Goal: Find specific page/section: Find specific page/section

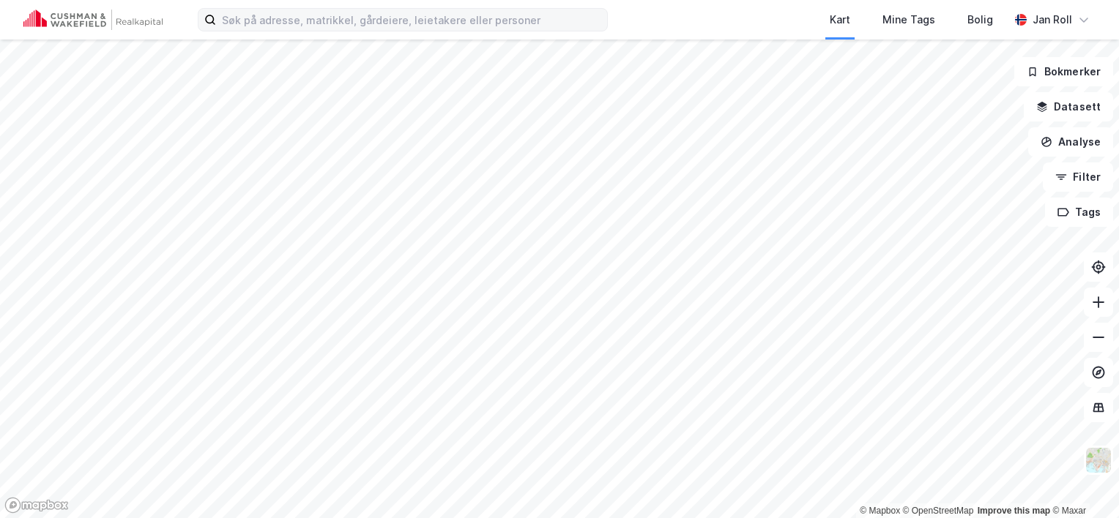
click at [293, 31] on label at bounding box center [403, 19] width 410 height 23
click at [293, 31] on input at bounding box center [411, 20] width 391 height 22
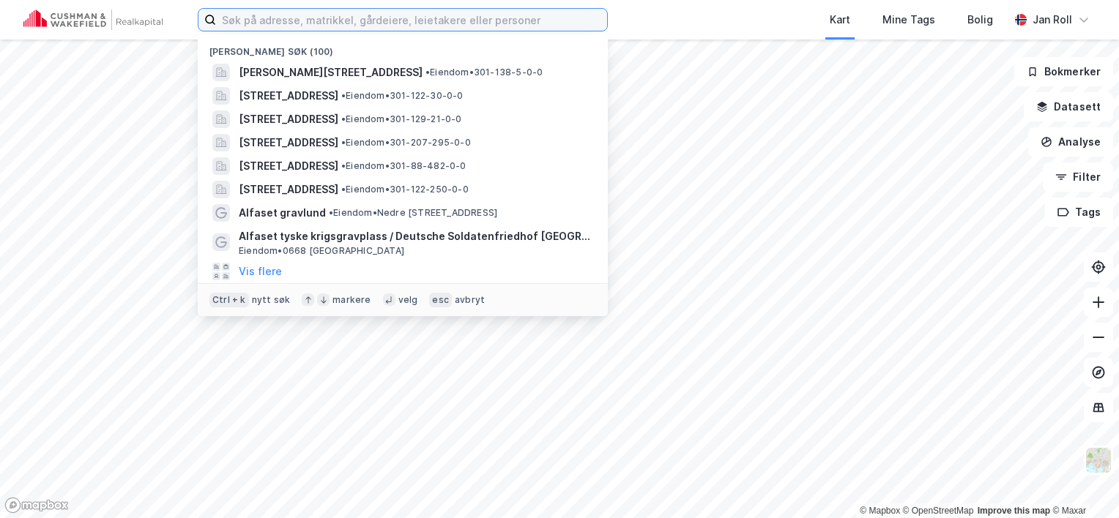
click at [294, 23] on input at bounding box center [411, 20] width 391 height 22
paste input "Grunkevegen 610"
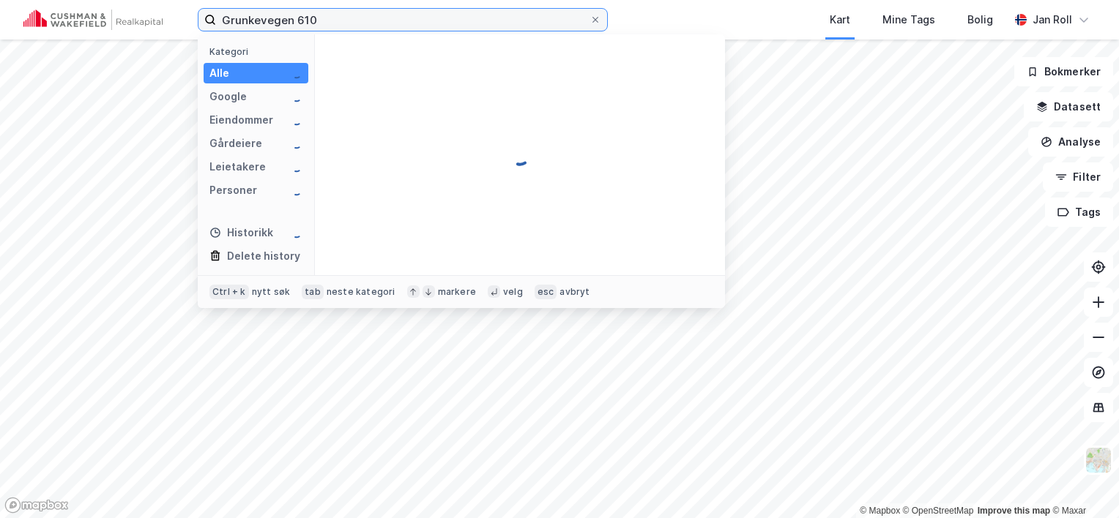
type input "Grunkevegen 610"
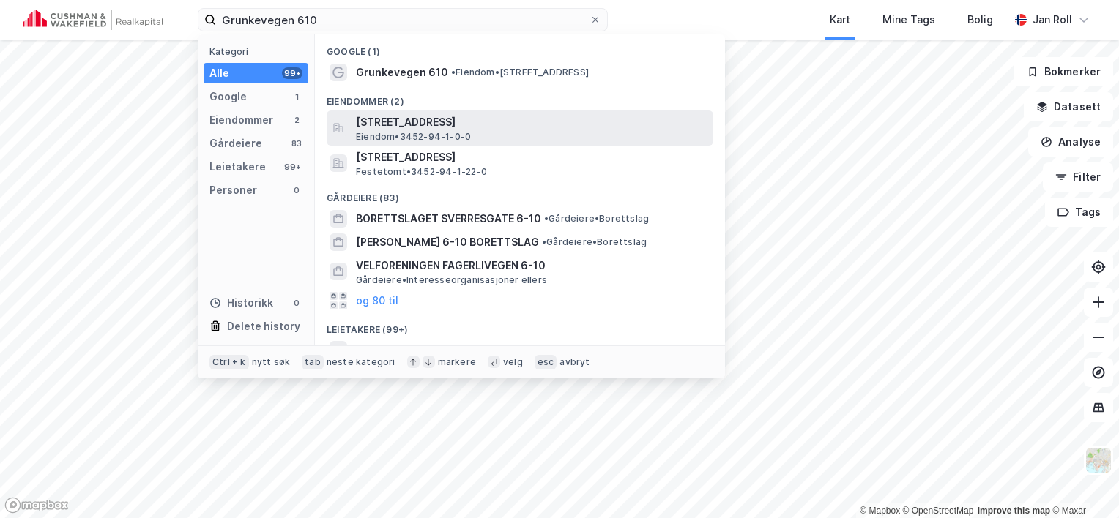
click at [472, 123] on span "[STREET_ADDRESS]" at bounding box center [531, 122] width 351 height 18
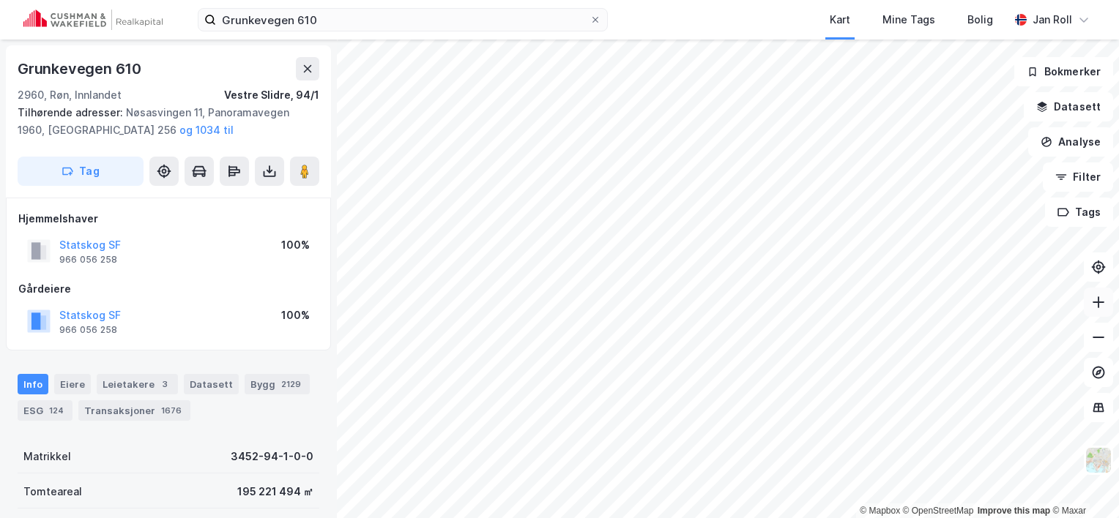
click at [1102, 302] on icon at bounding box center [1098, 302] width 12 height 1
click at [1098, 302] on icon at bounding box center [1098, 303] width 1 height 12
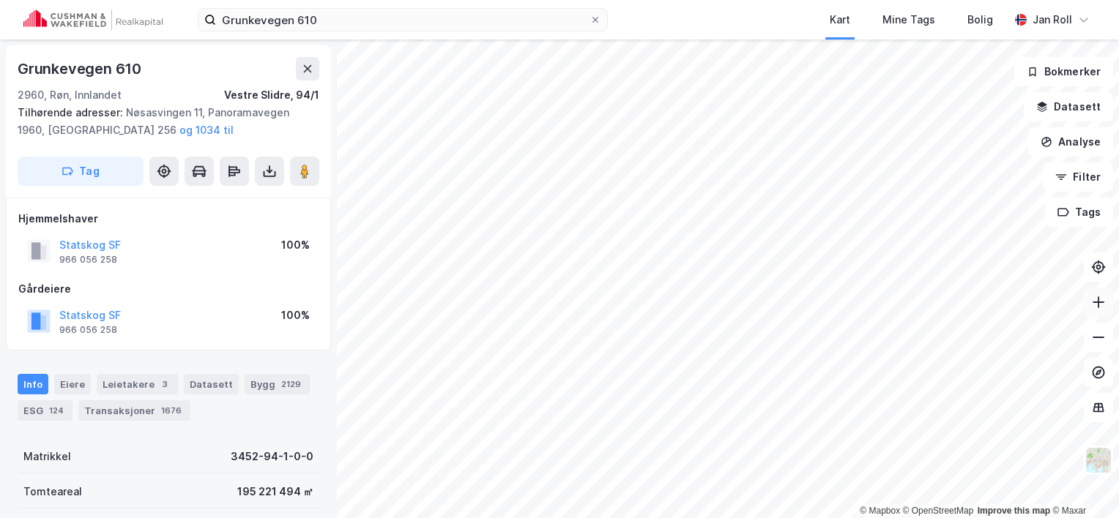
click at [1095, 305] on icon at bounding box center [1098, 302] width 15 height 15
click at [1098, 307] on icon at bounding box center [1098, 303] width 1 height 12
click at [1098, 340] on icon at bounding box center [1098, 337] width 15 height 15
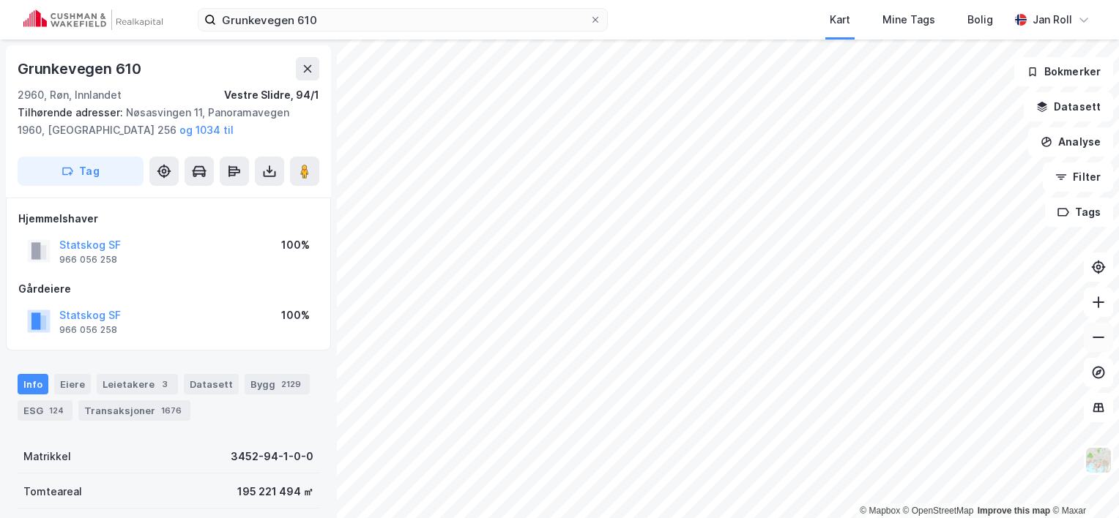
click at [1096, 337] on icon at bounding box center [1098, 337] width 12 height 1
click at [306, 73] on icon at bounding box center [308, 69] width 12 height 12
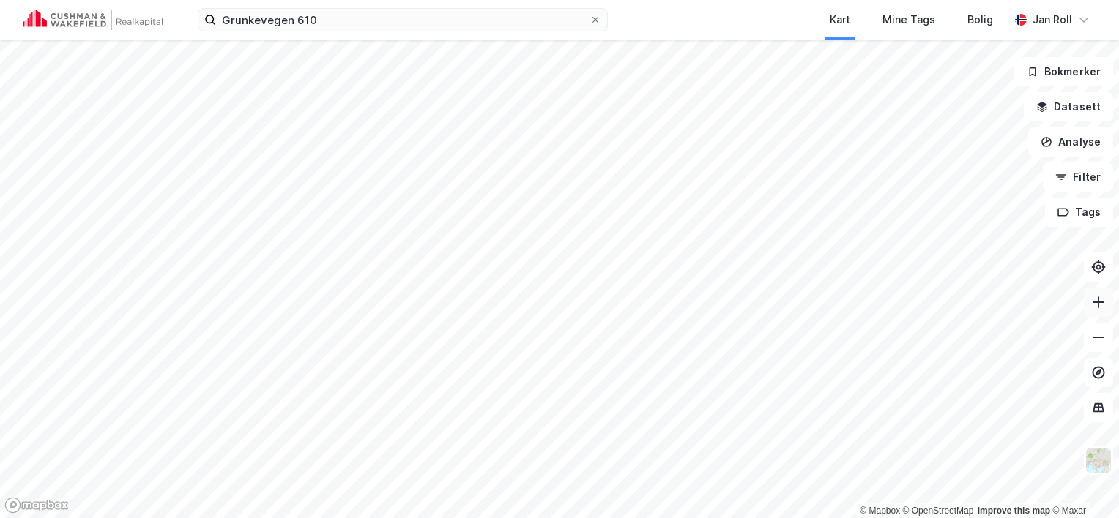
click at [1095, 297] on icon at bounding box center [1098, 302] width 15 height 15
click at [350, 32] on div "Grunkevegen 610 Kart Mine Tags Bolig [PERSON_NAME]" at bounding box center [559, 20] width 1119 height 40
click at [597, 19] on icon at bounding box center [595, 19] width 9 height 9
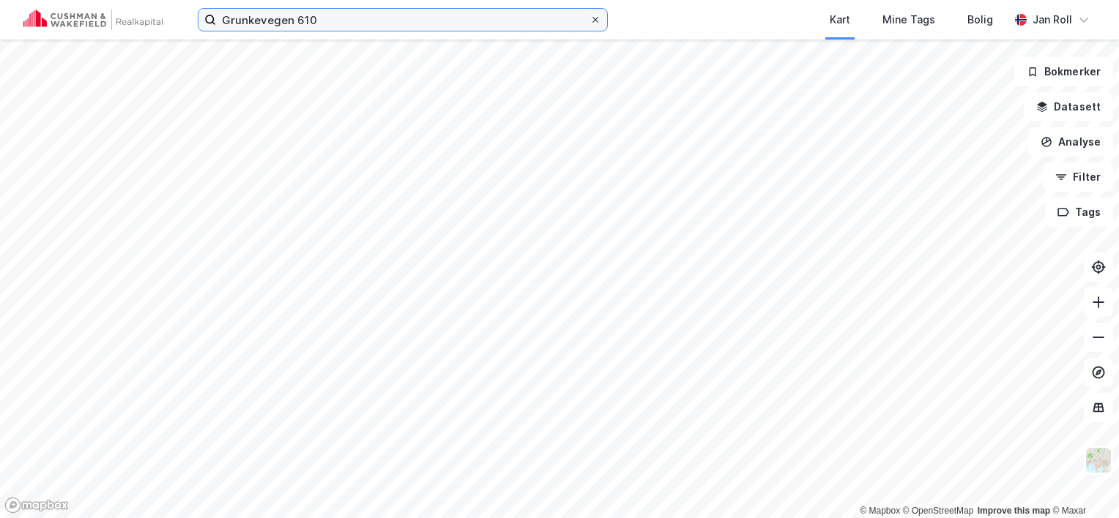
click at [589, 19] on input "Grunkevegen 610" at bounding box center [402, 20] width 373 height 22
click at [1103, 299] on icon at bounding box center [1098, 302] width 15 height 15
click at [1095, 301] on icon at bounding box center [1098, 302] width 15 height 15
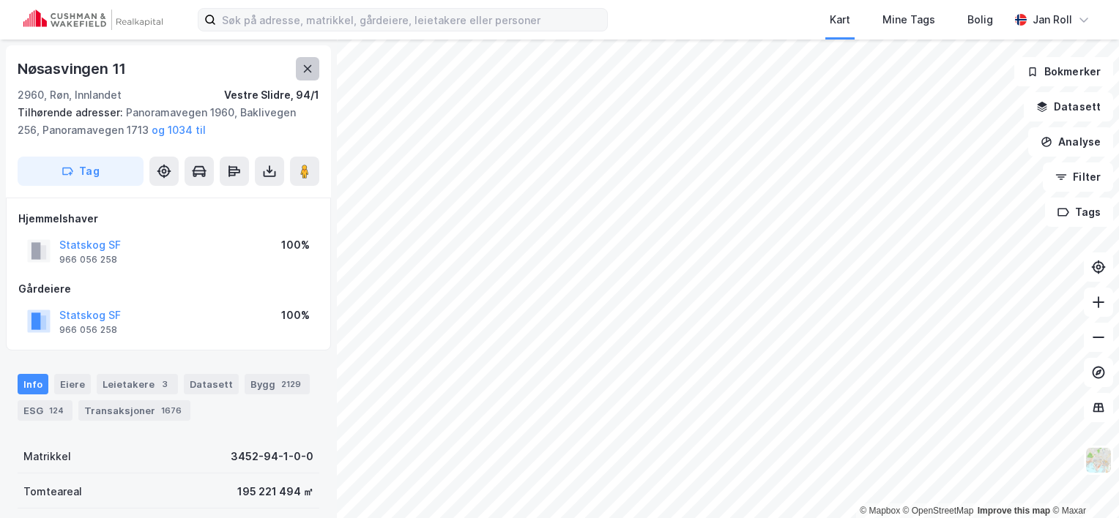
click at [316, 67] on button at bounding box center [307, 68] width 23 height 23
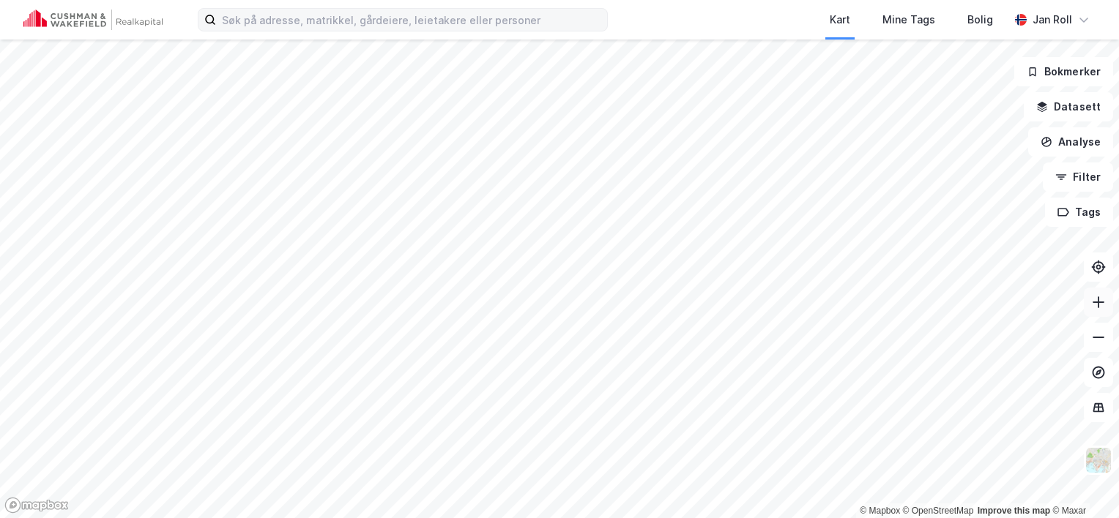
click at [1098, 300] on icon at bounding box center [1098, 303] width 1 height 12
click at [666, 19] on div "Kart Mine Tags Bolig [PERSON_NAME] © Mapbox © OpenStreetMap Improve this map © …" at bounding box center [559, 259] width 1119 height 518
click at [1101, 308] on icon at bounding box center [1098, 302] width 15 height 15
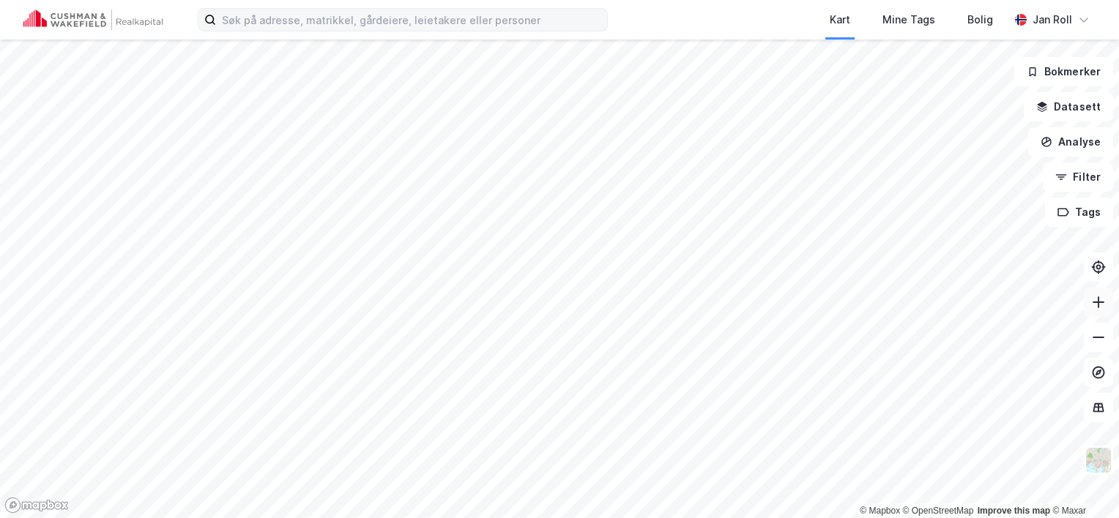
click at [1092, 308] on icon at bounding box center [1098, 302] width 15 height 15
click at [1095, 308] on icon at bounding box center [1098, 302] width 15 height 15
